Goal: Register for event/course

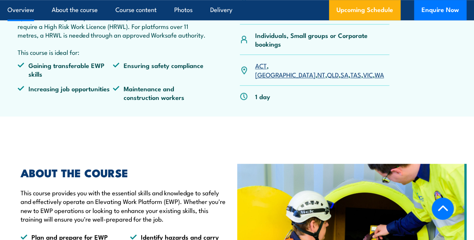
scroll to position [300, 0]
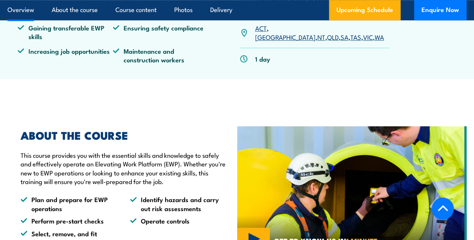
click at [274, 41] on link "[GEOGRAPHIC_DATA]" at bounding box center [285, 36] width 60 height 9
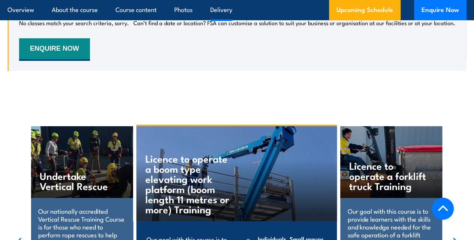
scroll to position [1021, 0]
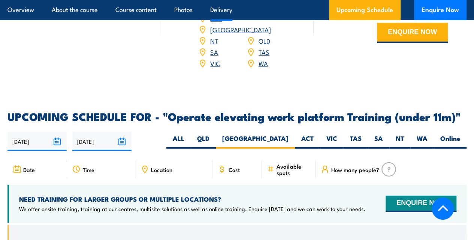
click at [161, 173] on span "Location" at bounding box center [161, 169] width 21 height 6
click at [143, 173] on icon at bounding box center [145, 169] width 8 height 8
click at [269, 34] on link "[GEOGRAPHIC_DATA]" at bounding box center [240, 29] width 60 height 9
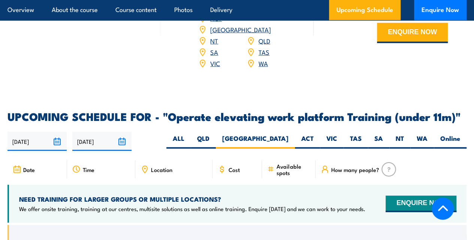
scroll to position [1153, 0]
